Goal: Communication & Community: Share content

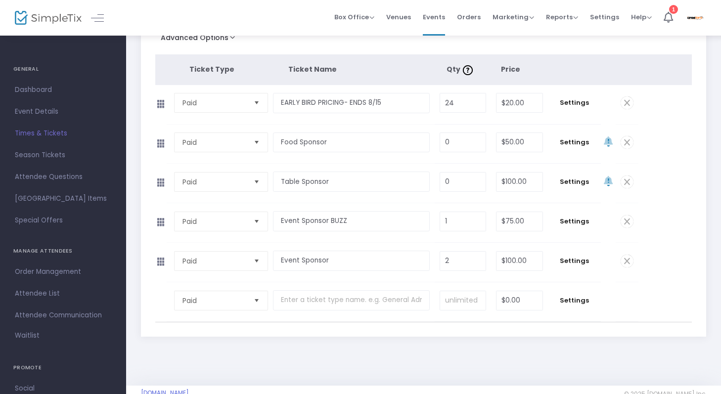
scroll to position [150, 0]
click at [464, 106] on input "24" at bounding box center [462, 101] width 45 height 19
type input "22"
click at [660, 101] on tbody "Paid Required. EARLY BIRD PRICING- ENDS 8/15 Required. 22 Required. $20.00 Requ…" at bounding box center [423, 104] width 537 height 40
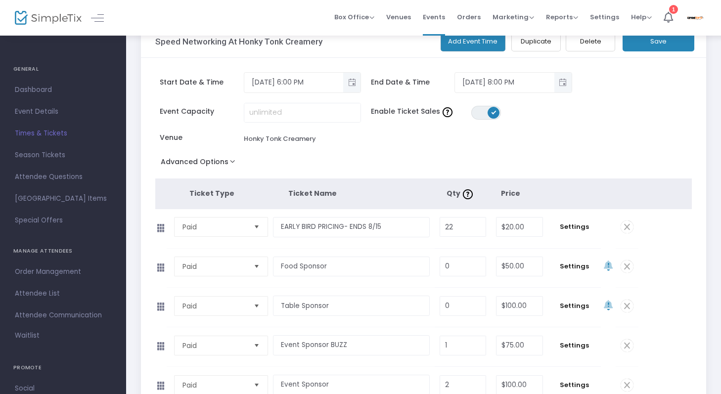
scroll to position [0, 0]
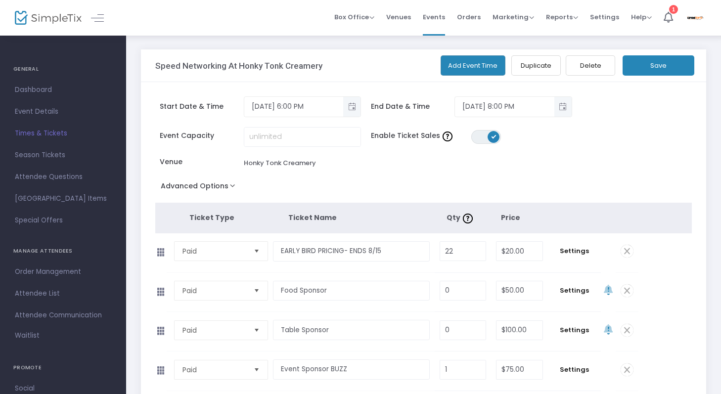
click at [644, 66] on button "Save" at bounding box center [659, 65] width 72 height 20
click at [48, 289] on span "Attendee List" at bounding box center [63, 293] width 96 height 13
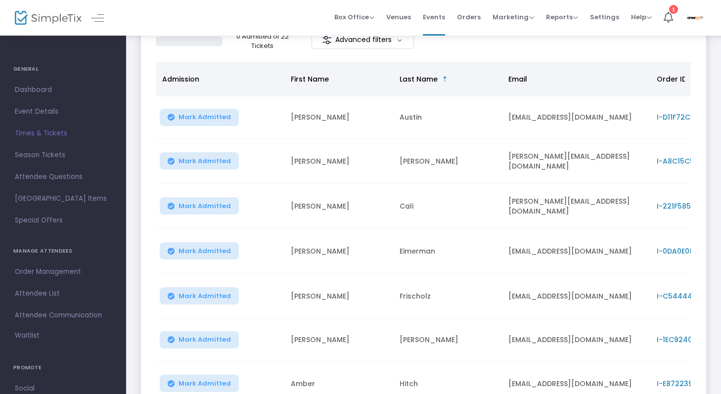
scroll to position [262, 0]
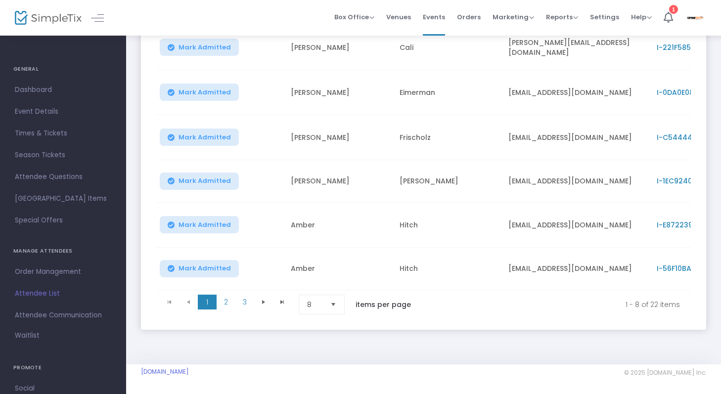
click at [341, 297] on span "Select" at bounding box center [333, 305] width 16 height 16
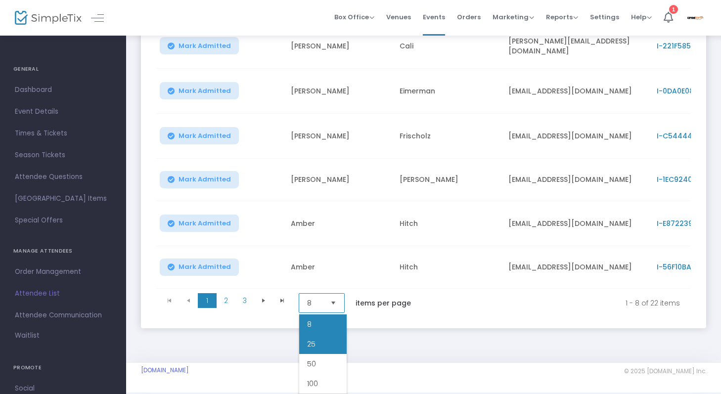
click at [322, 345] on li "25" at bounding box center [322, 344] width 47 height 20
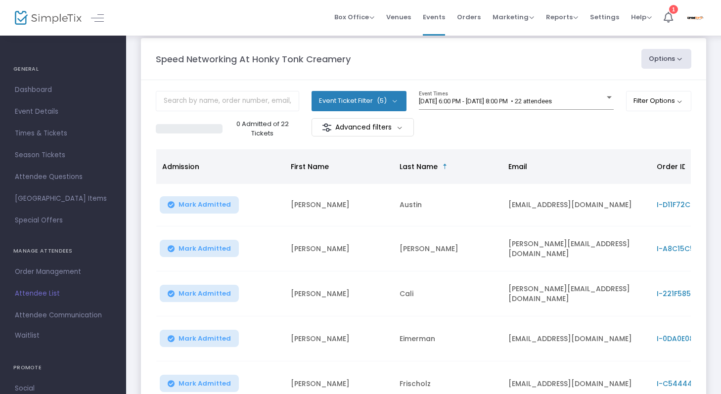
scroll to position [0, 0]
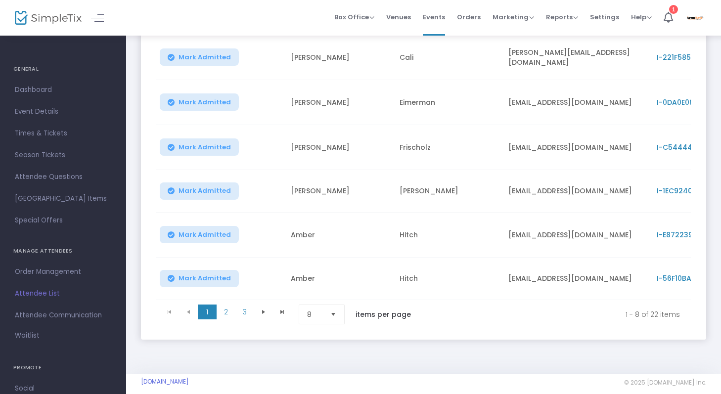
scroll to position [262, 0]
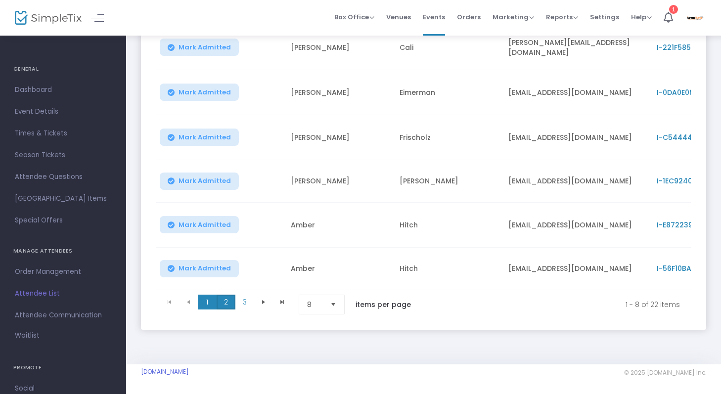
click at [231, 297] on span "2" at bounding box center [226, 302] width 19 height 15
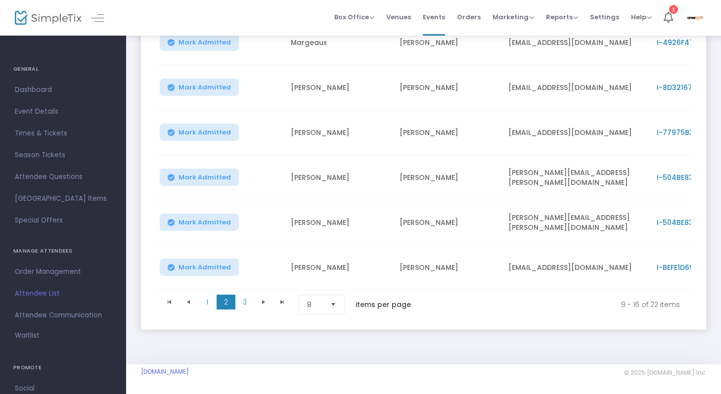
scroll to position [270, 0]
click at [252, 297] on span "3" at bounding box center [244, 302] width 19 height 15
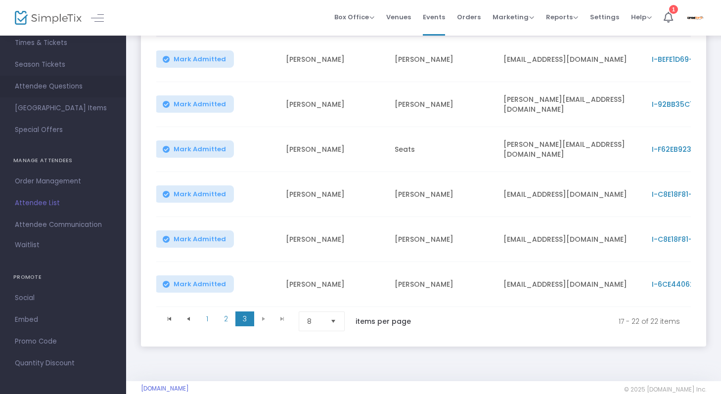
scroll to position [92, 0]
click at [74, 226] on span "Attendee Communication" at bounding box center [63, 223] width 96 height 13
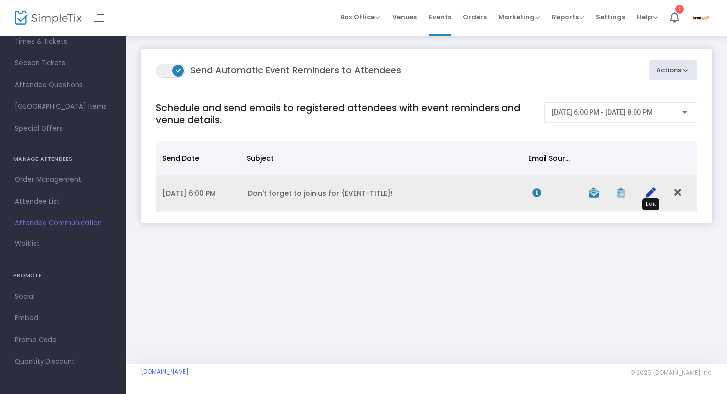
click at [648, 195] on icon "Data table" at bounding box center [651, 193] width 10 height 10
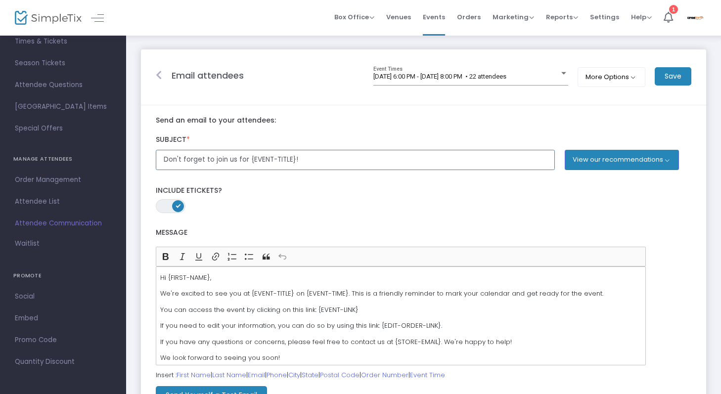
drag, startPoint x: 246, startPoint y: 159, endPoint x: 159, endPoint y: 162, distance: 87.6
click at [159, 162] on input "Don't forget to join us for {EVENT-TITLE}!" at bounding box center [355, 160] width 399 height 20
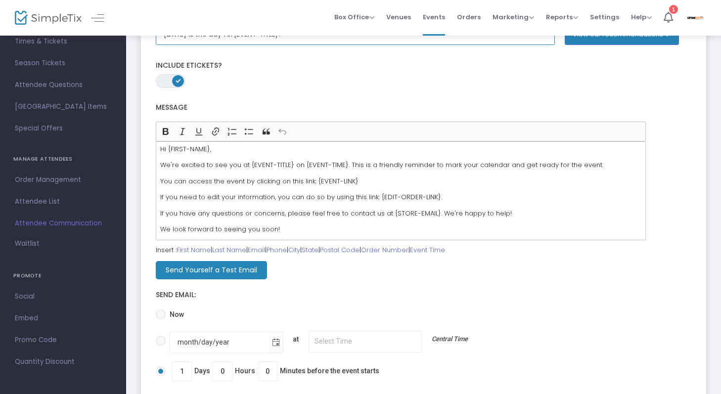
scroll to position [126, 0]
type input "Tomorrow is the day for{EVENT-TITLE}!"
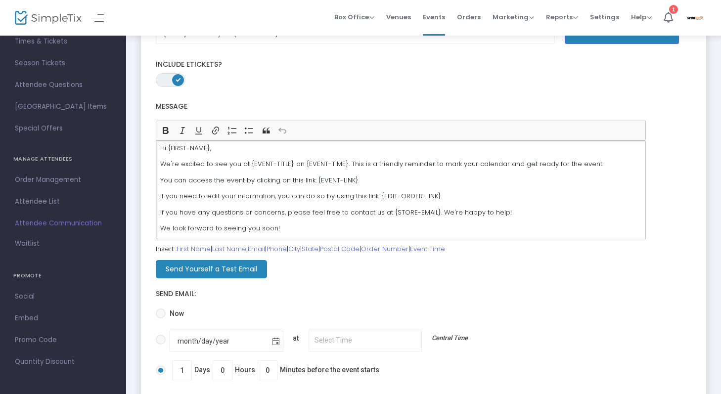
click at [458, 195] on p "If you need to edit your information, you can do so by using this link: {EDIT-O…" at bounding box center [401, 196] width 482 height 10
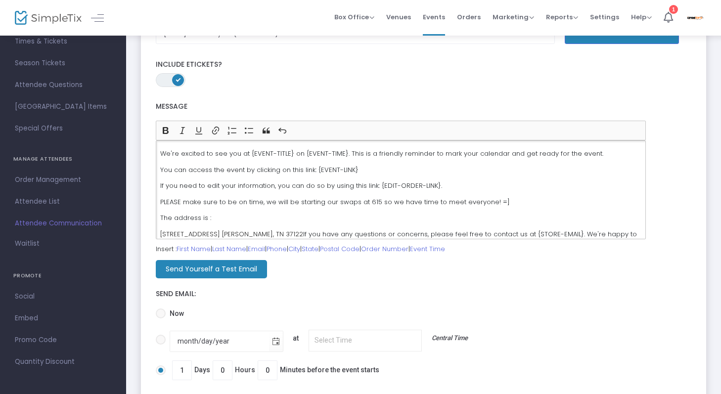
scroll to position [36, 0]
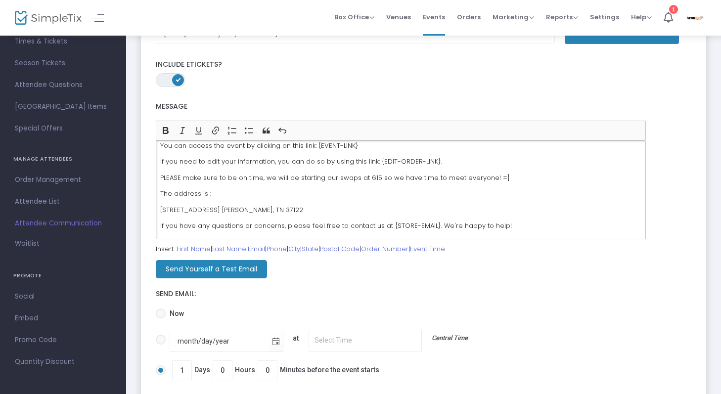
click at [212, 193] on p "The address is :" at bounding box center [401, 194] width 482 height 10
click at [158, 205] on div "Hi {FIRST-NAME}, We're excited to see you at {EVENT-TITLE} on {EVENT-TIME}. Thi…" at bounding box center [401, 189] width 490 height 99
click at [376, 207] on p "Honkytonk Creamery : 1720 N Mt Juliet Rd, Mt. Juliet, TN 37122" at bounding box center [401, 208] width 482 height 10
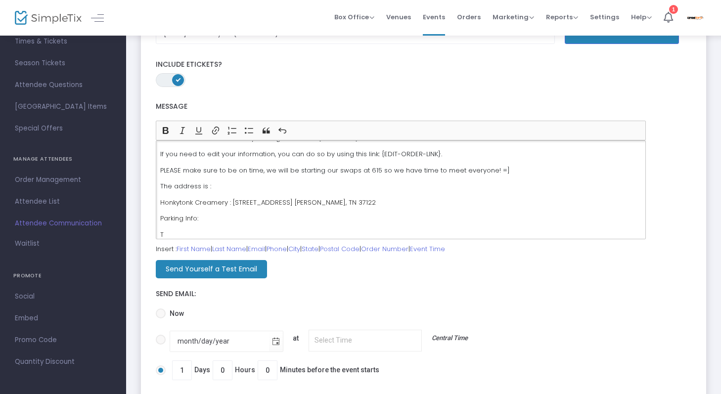
scroll to position [45, 0]
